Goal: Find specific page/section: Find specific page/section

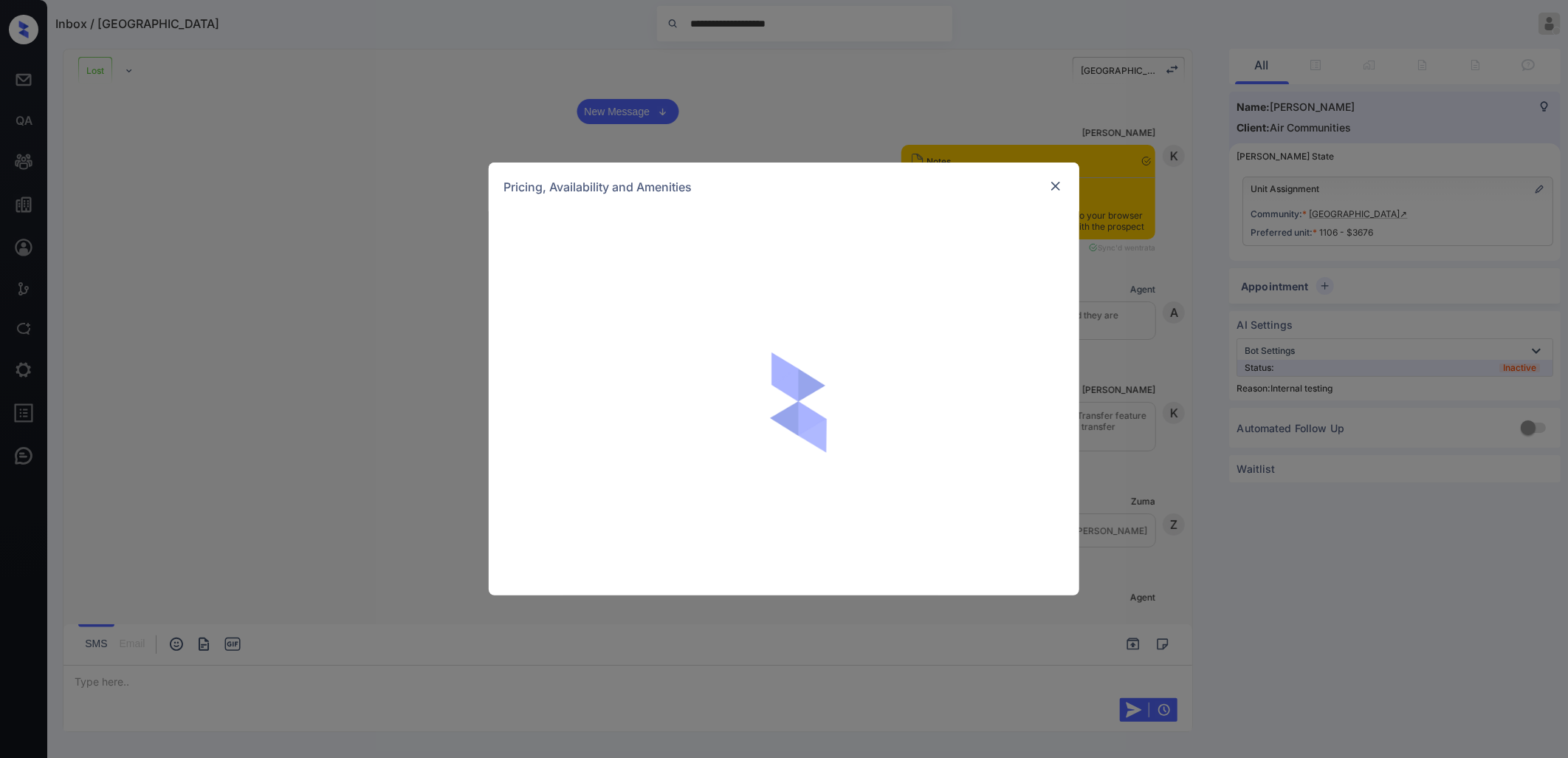
scroll to position [3193, 0]
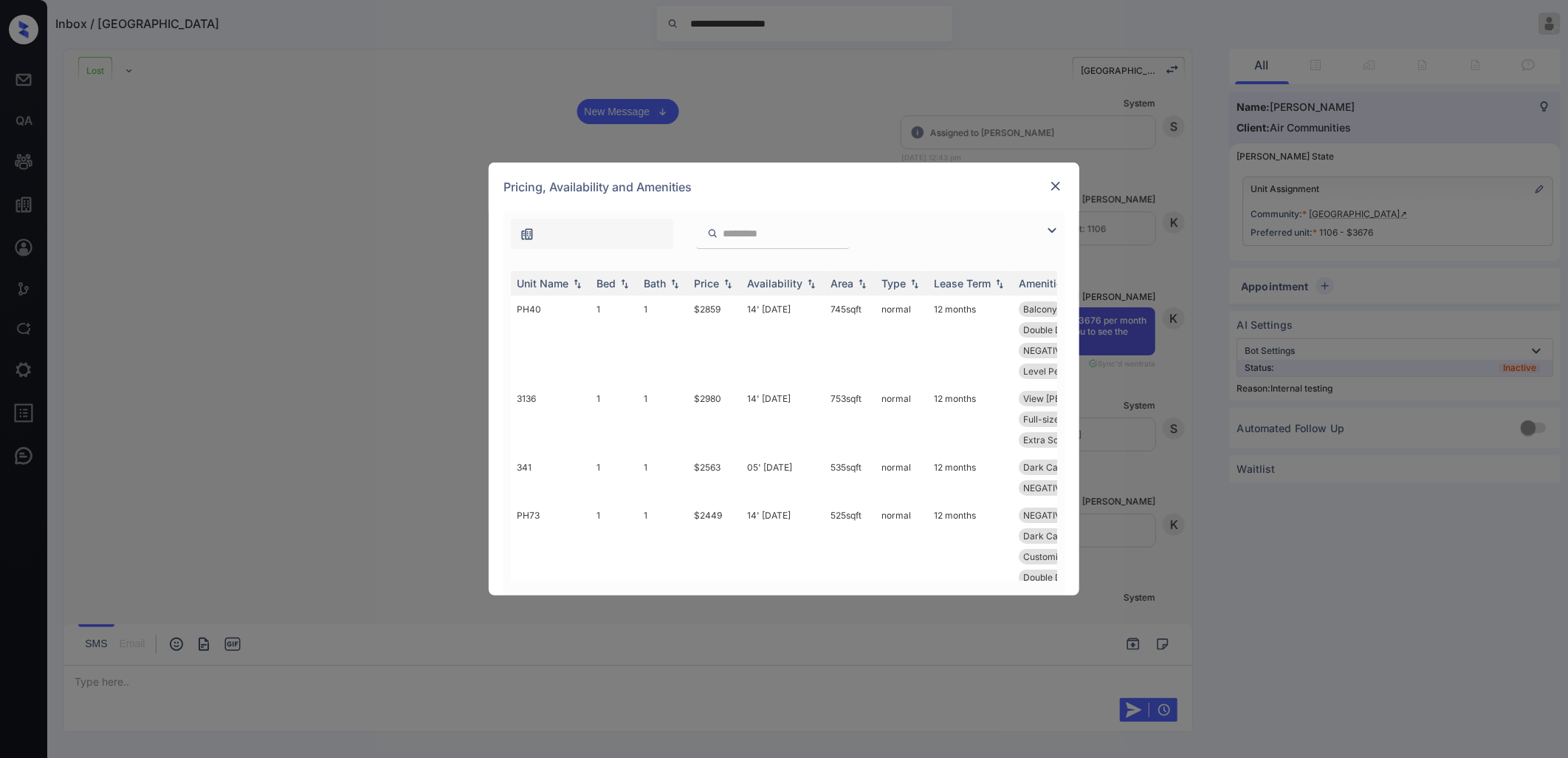
click at [1057, 185] on img at bounding box center [1055, 186] width 15 height 15
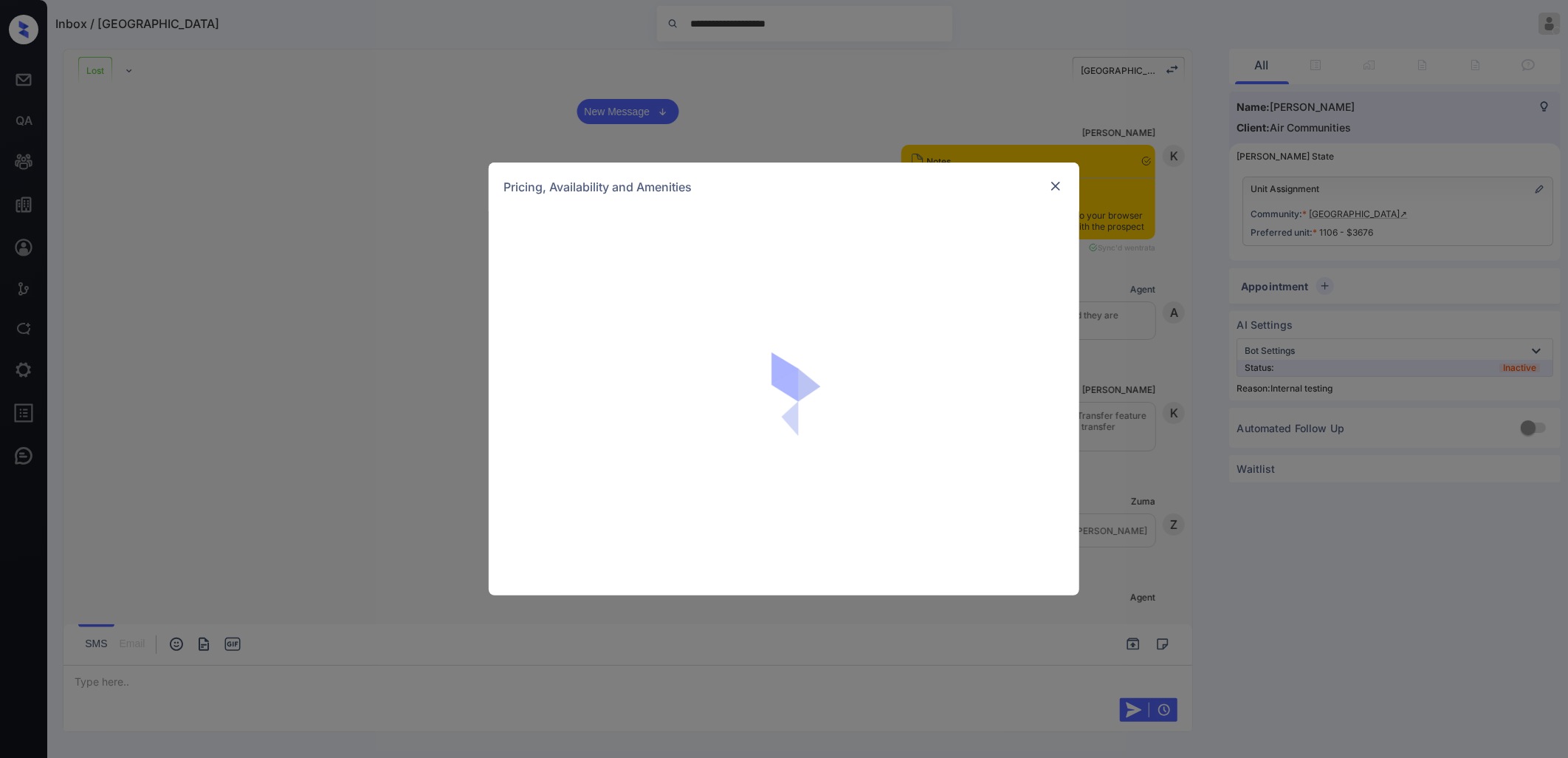
scroll to position [3193, 0]
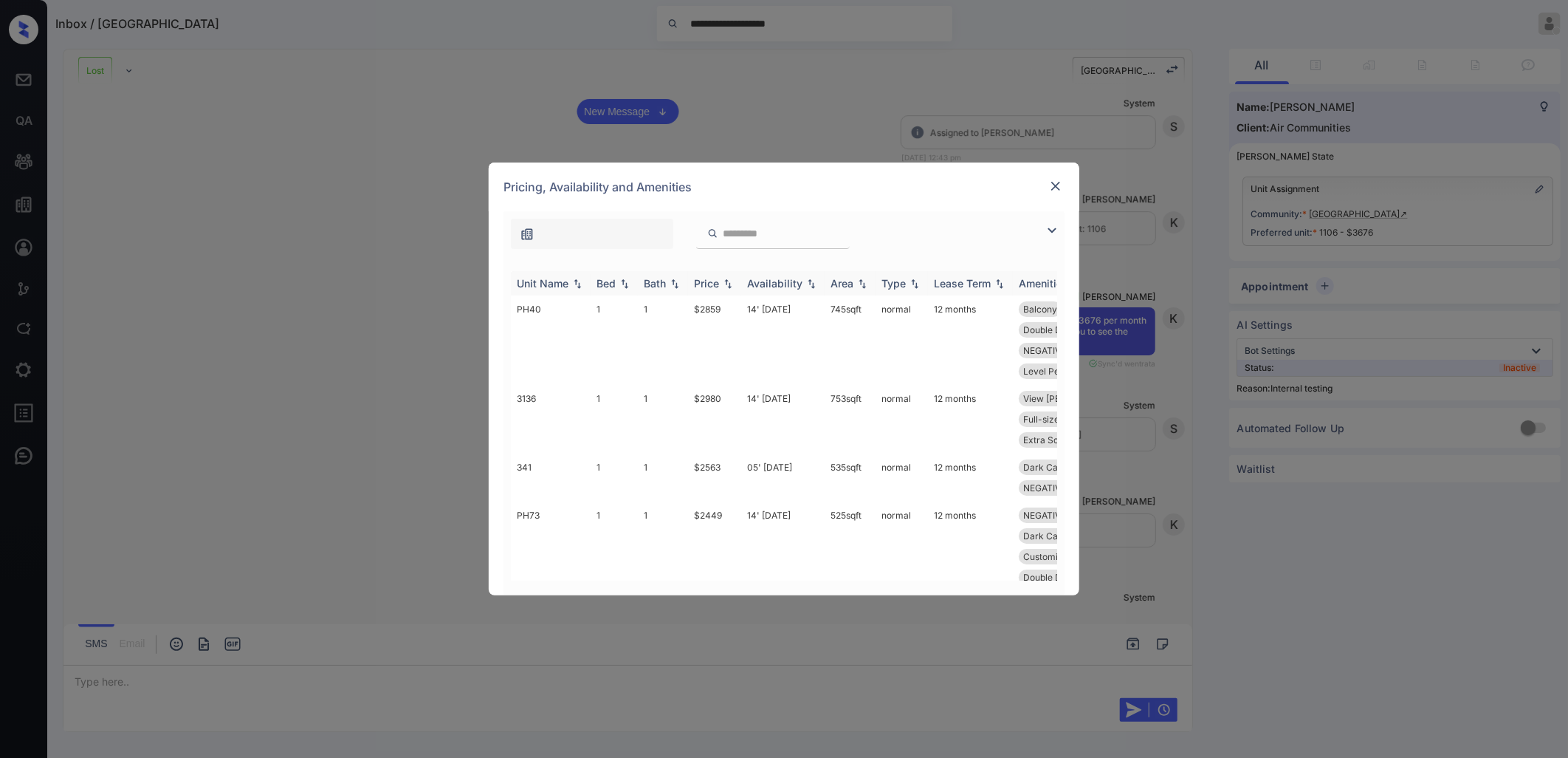
click at [724, 281] on img at bounding box center [728, 283] width 15 height 10
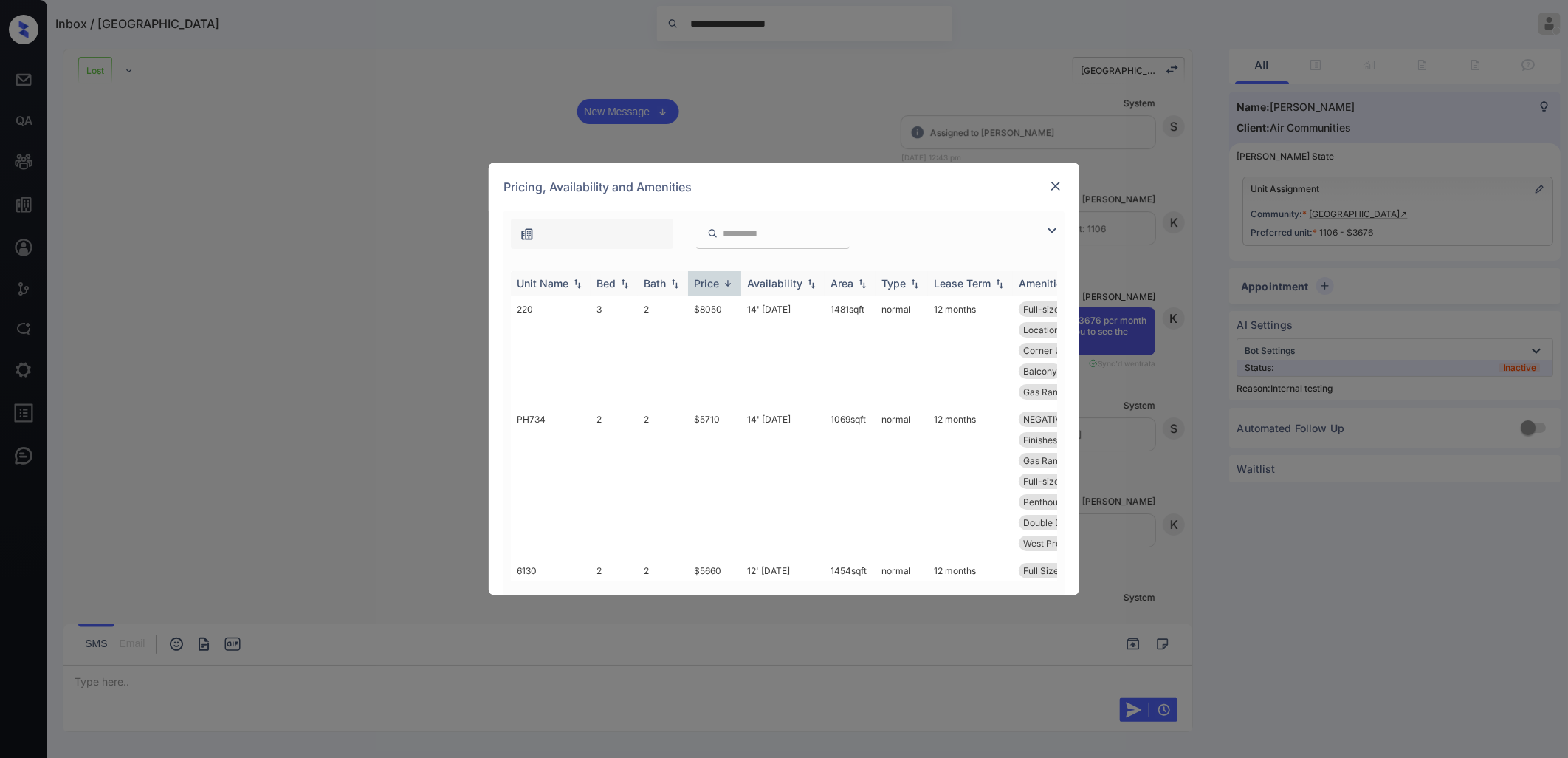
click at [724, 281] on img at bounding box center [728, 283] width 15 height 11
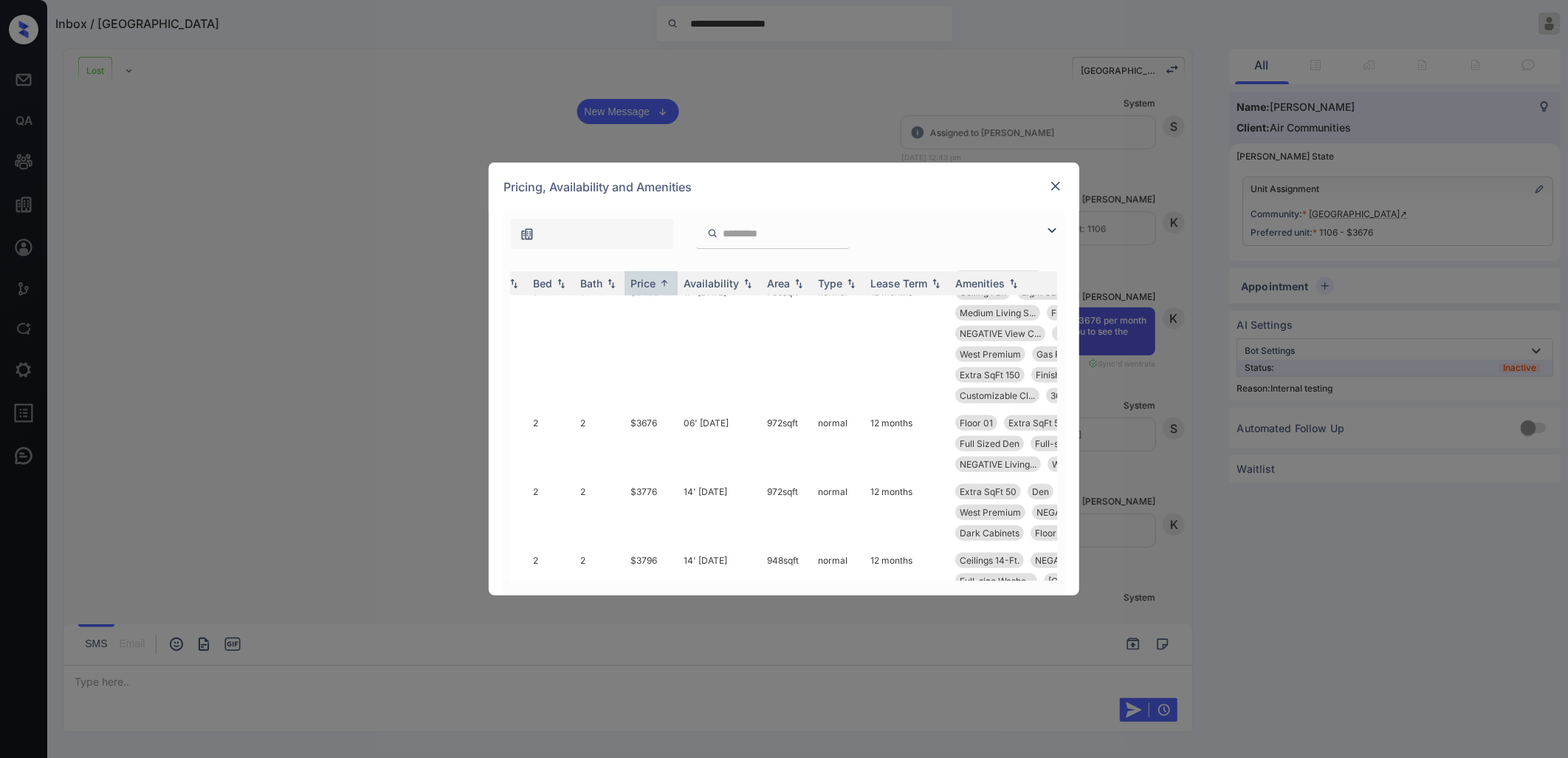
scroll to position [8041, 46]
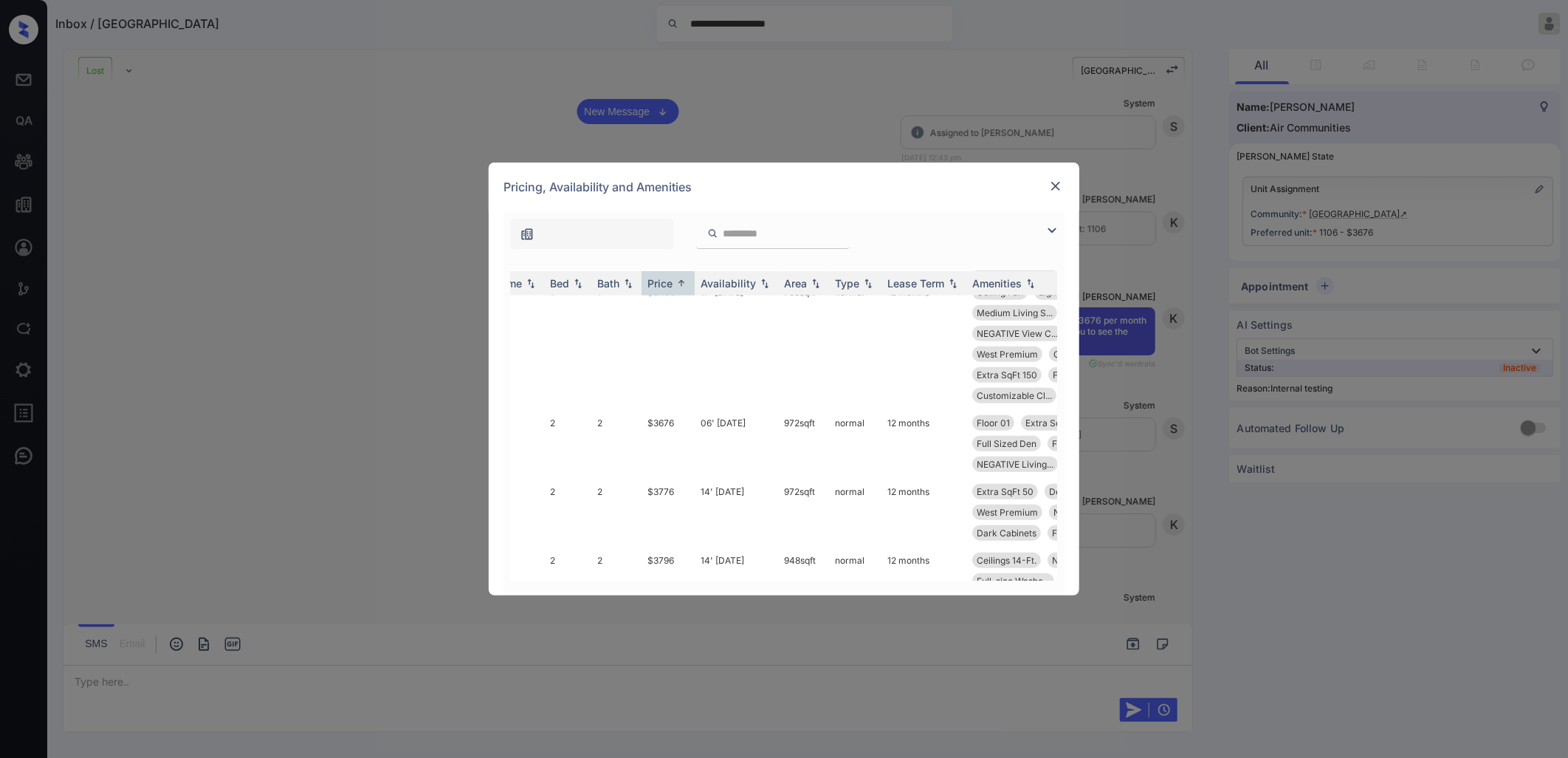
click at [887, 198] on div "Pricing, Availability and Amenities" at bounding box center [784, 187] width 591 height 49
click at [779, 231] on input "search" at bounding box center [782, 234] width 121 height 13
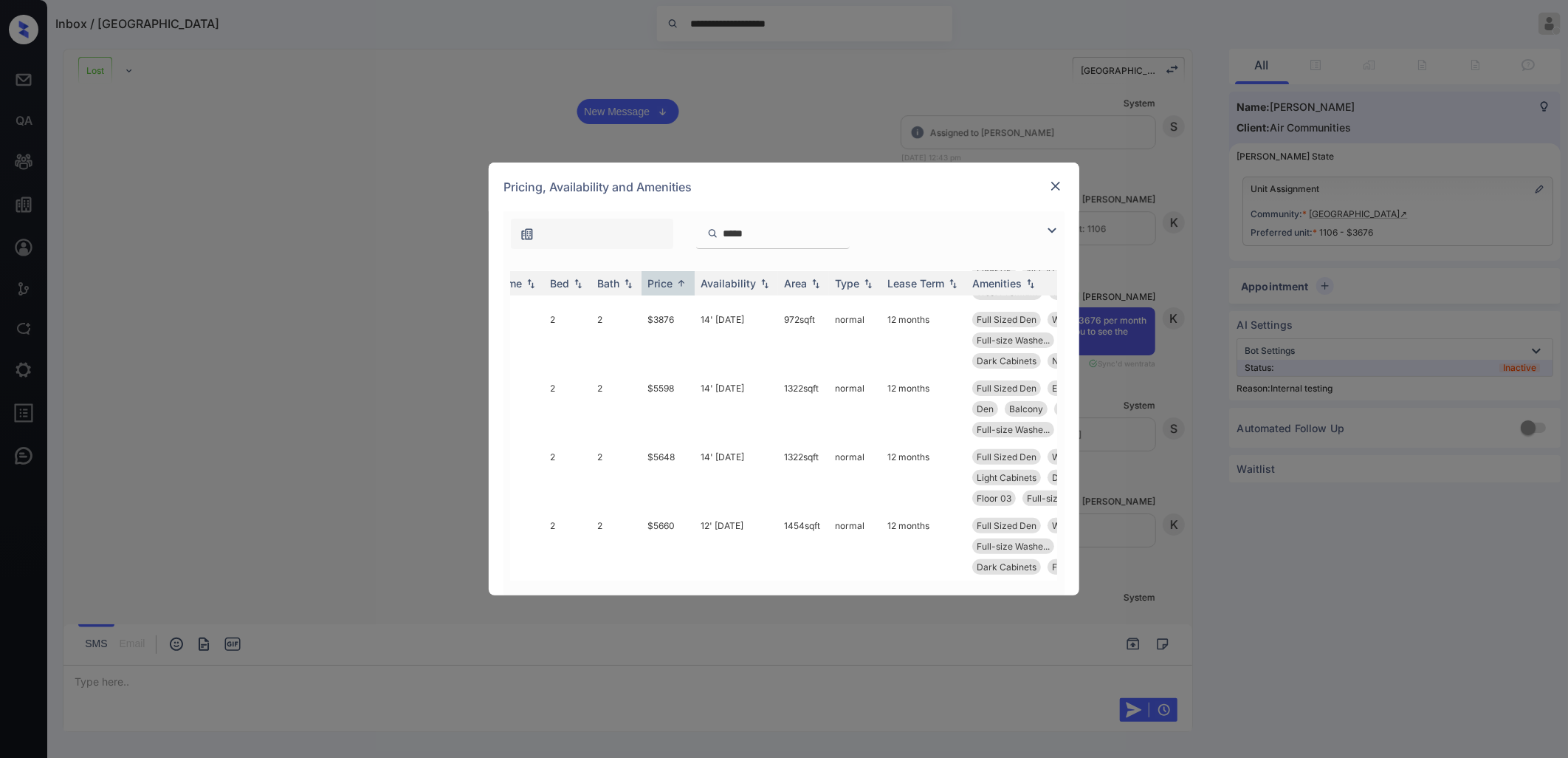
scroll to position [275, 46]
click at [775, 231] on input "*********" at bounding box center [782, 234] width 121 height 13
type input "*"
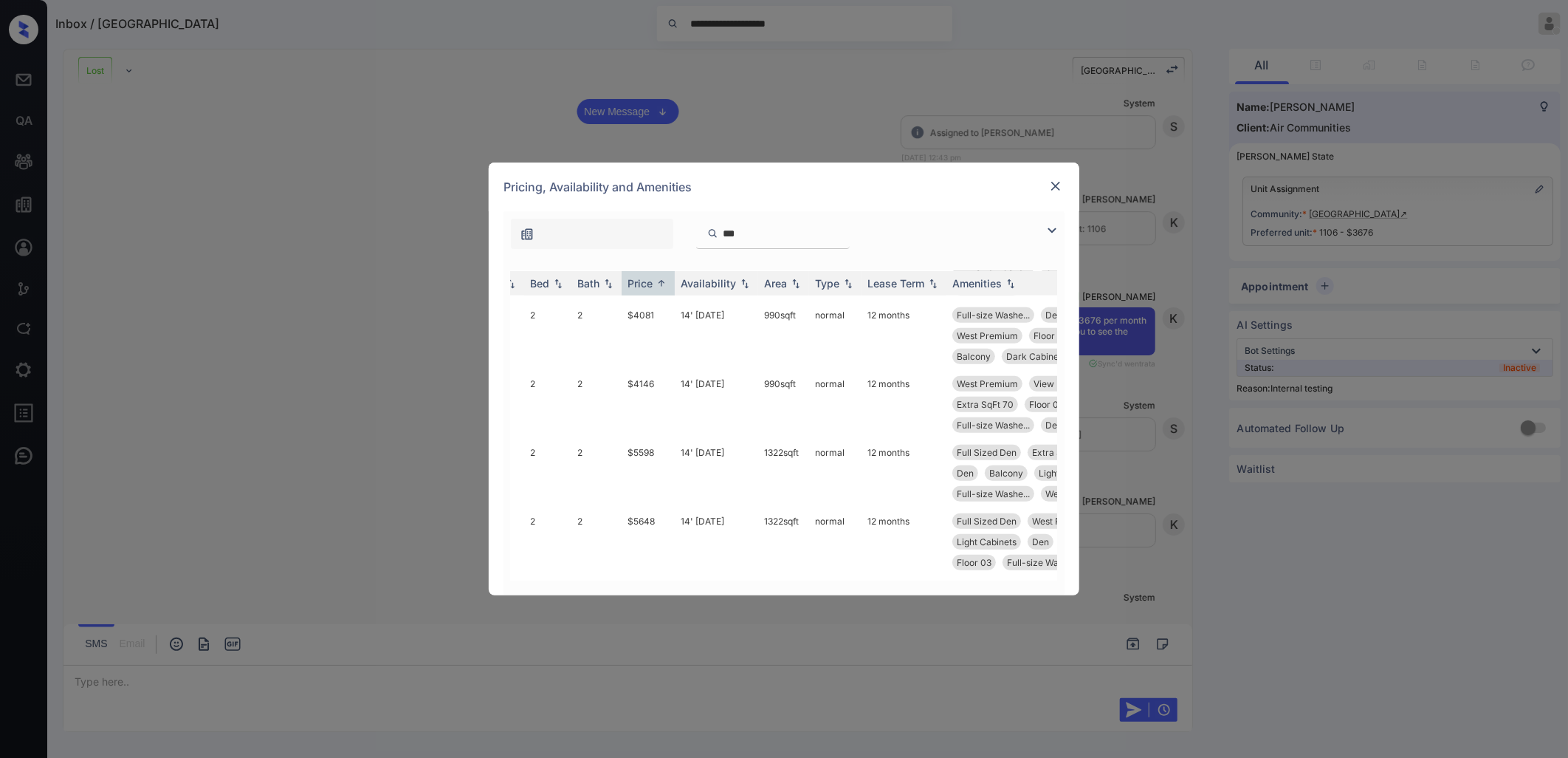
scroll to position [523, 65]
click at [746, 233] on input "***" at bounding box center [782, 234] width 121 height 13
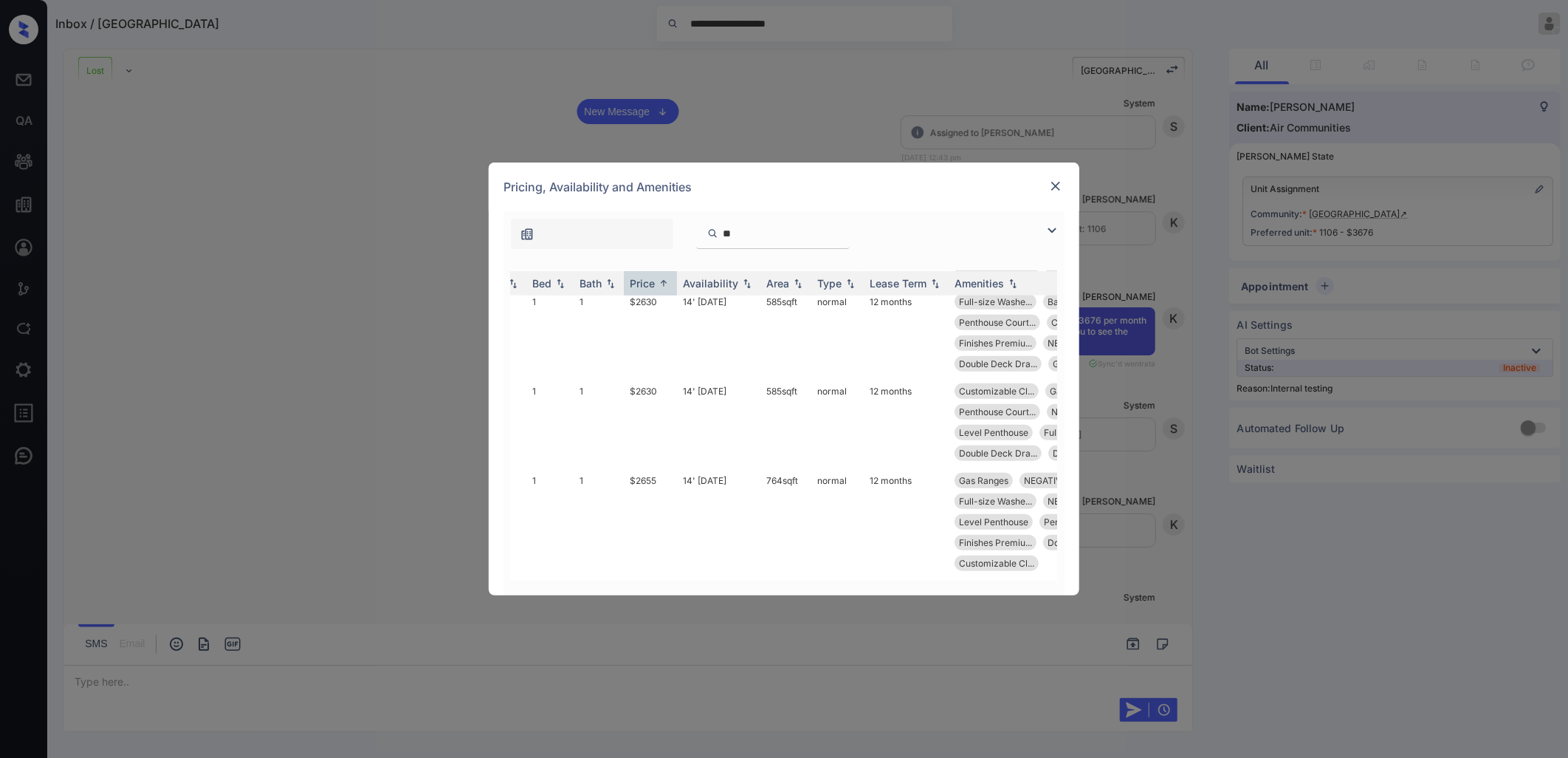
type input "*"
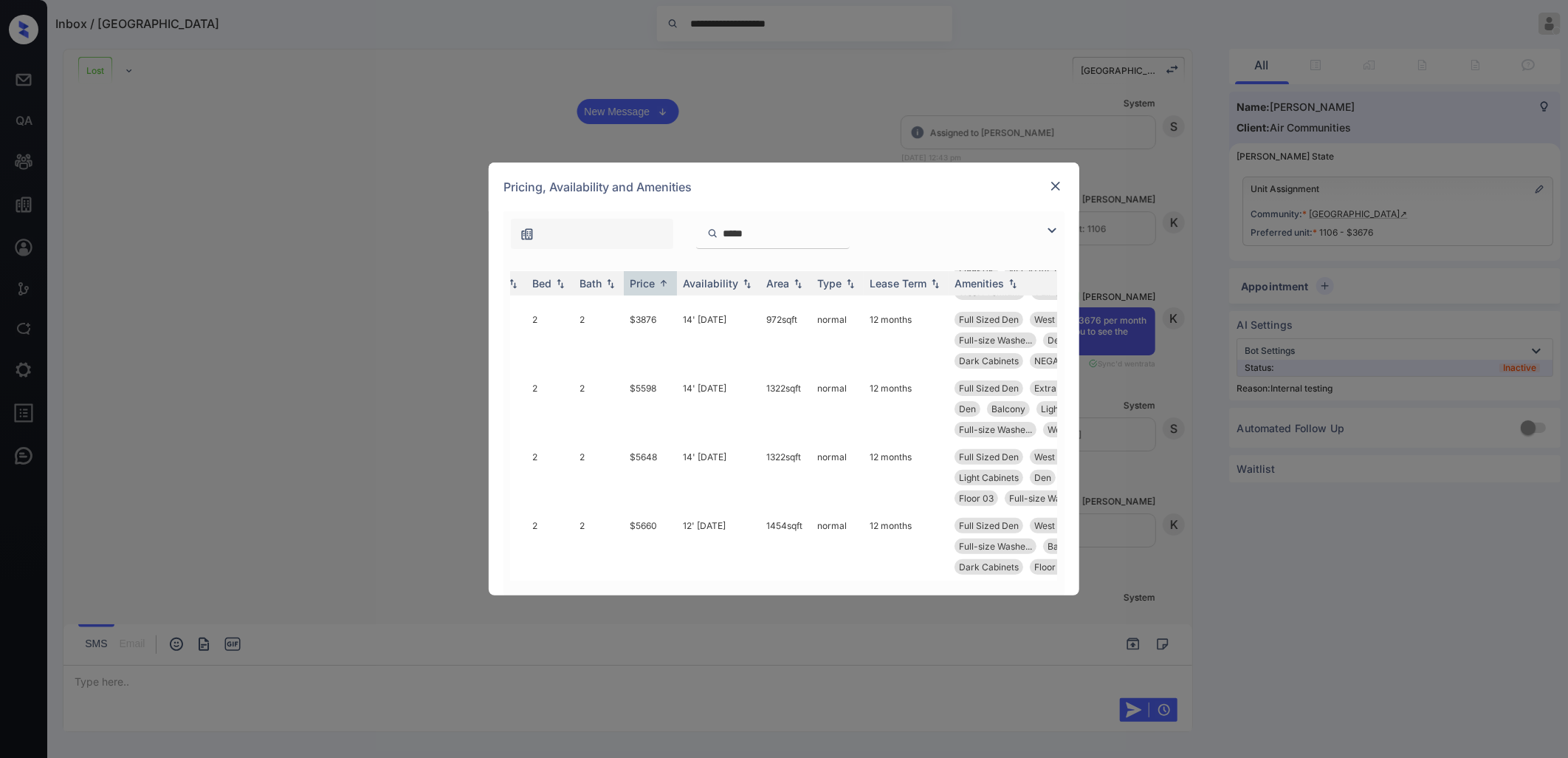
scroll to position [275, 65]
type input "**********"
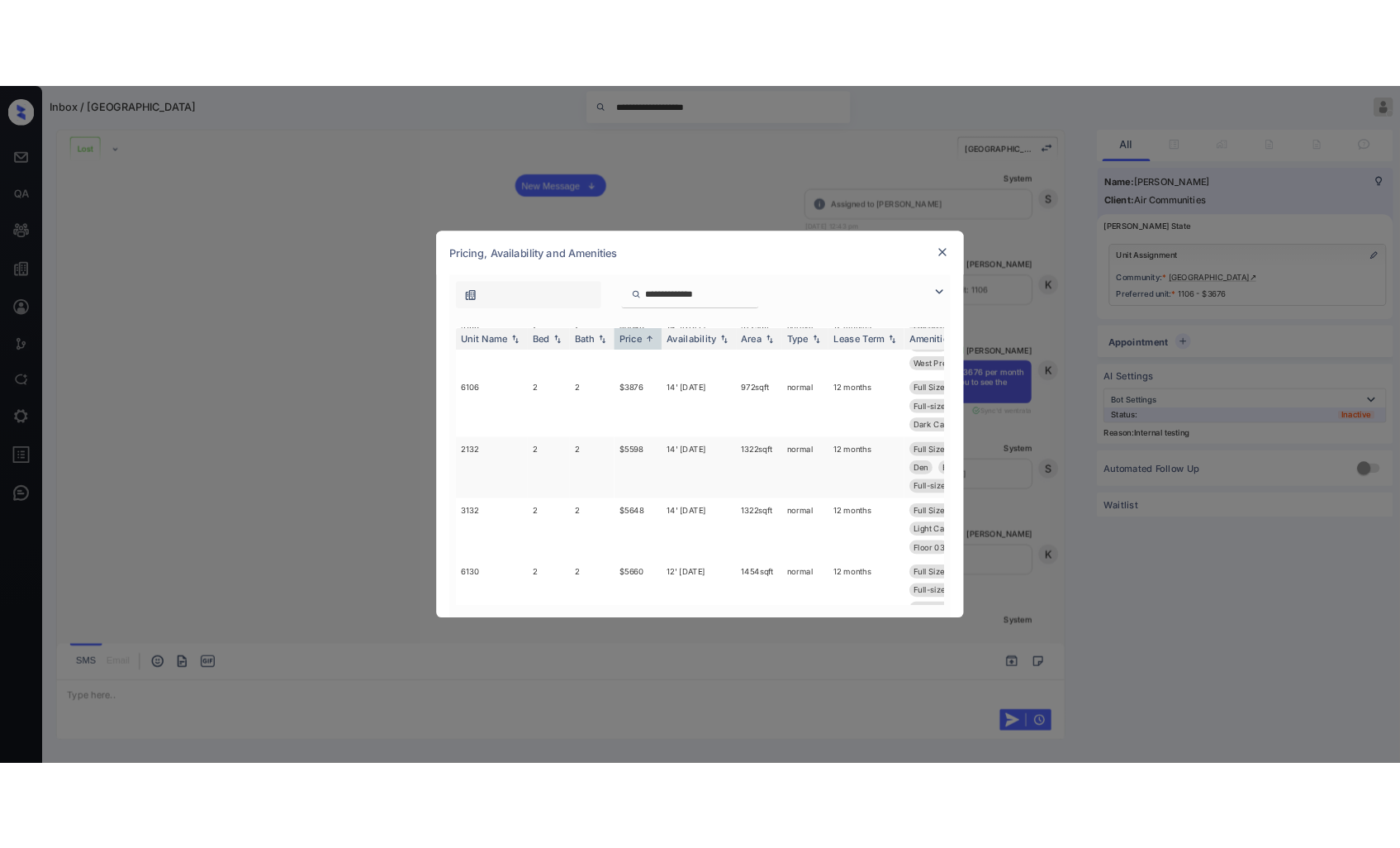
scroll to position [308, 0]
